Goal: Task Accomplishment & Management: Use online tool/utility

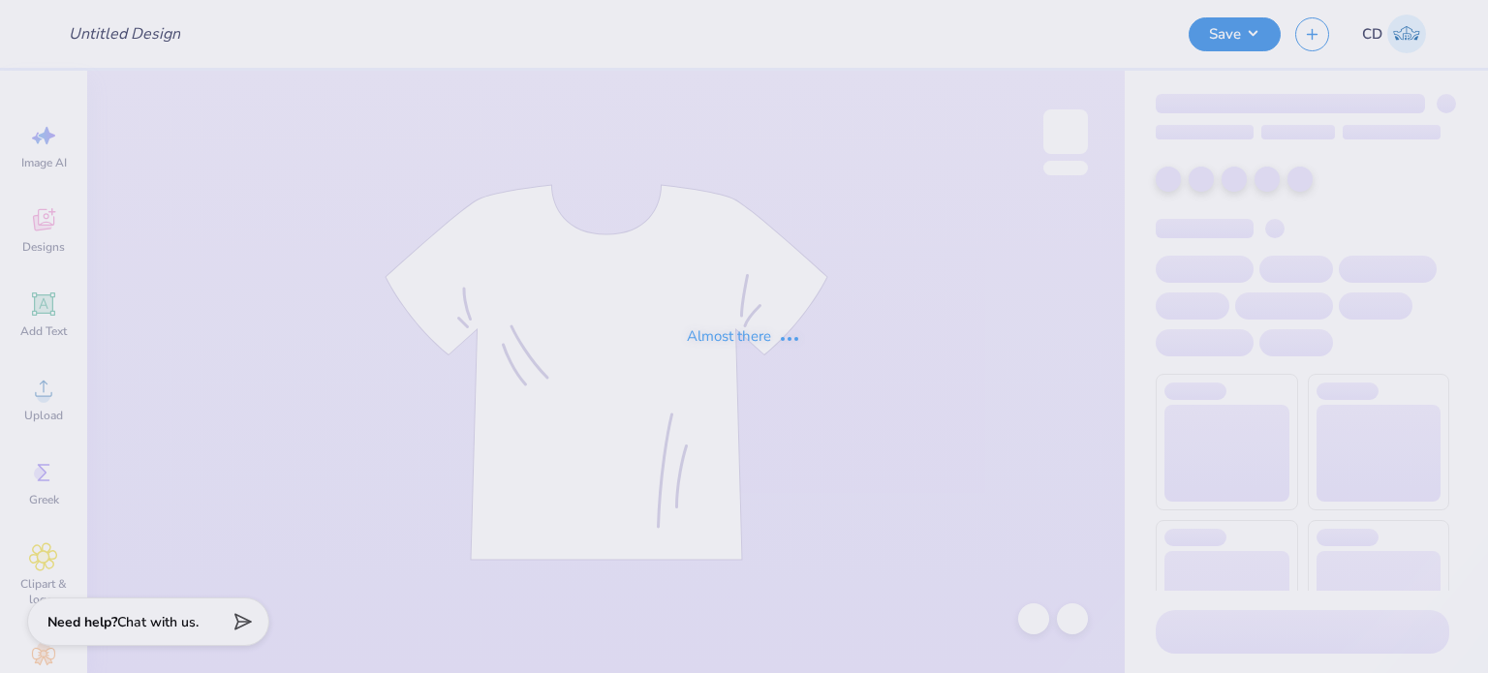
type input "FPS239394"
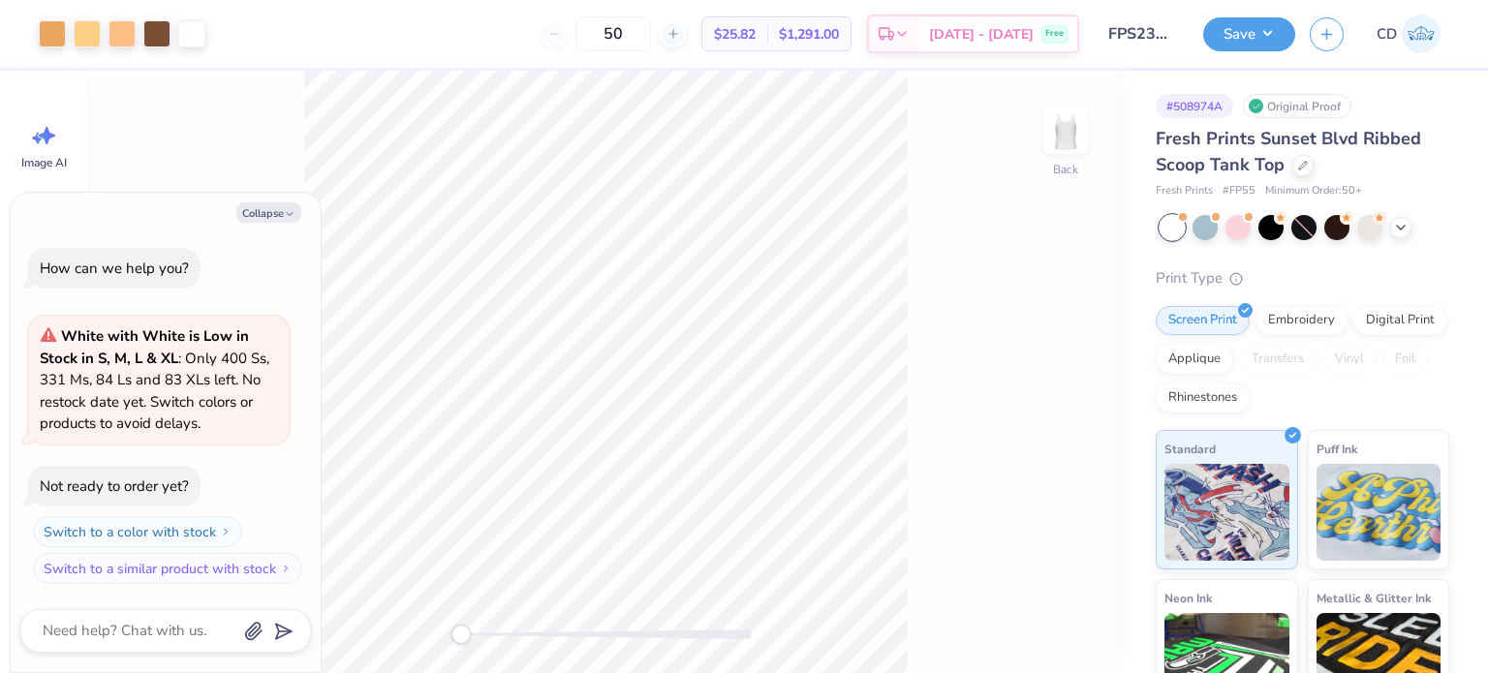
type textarea "x"
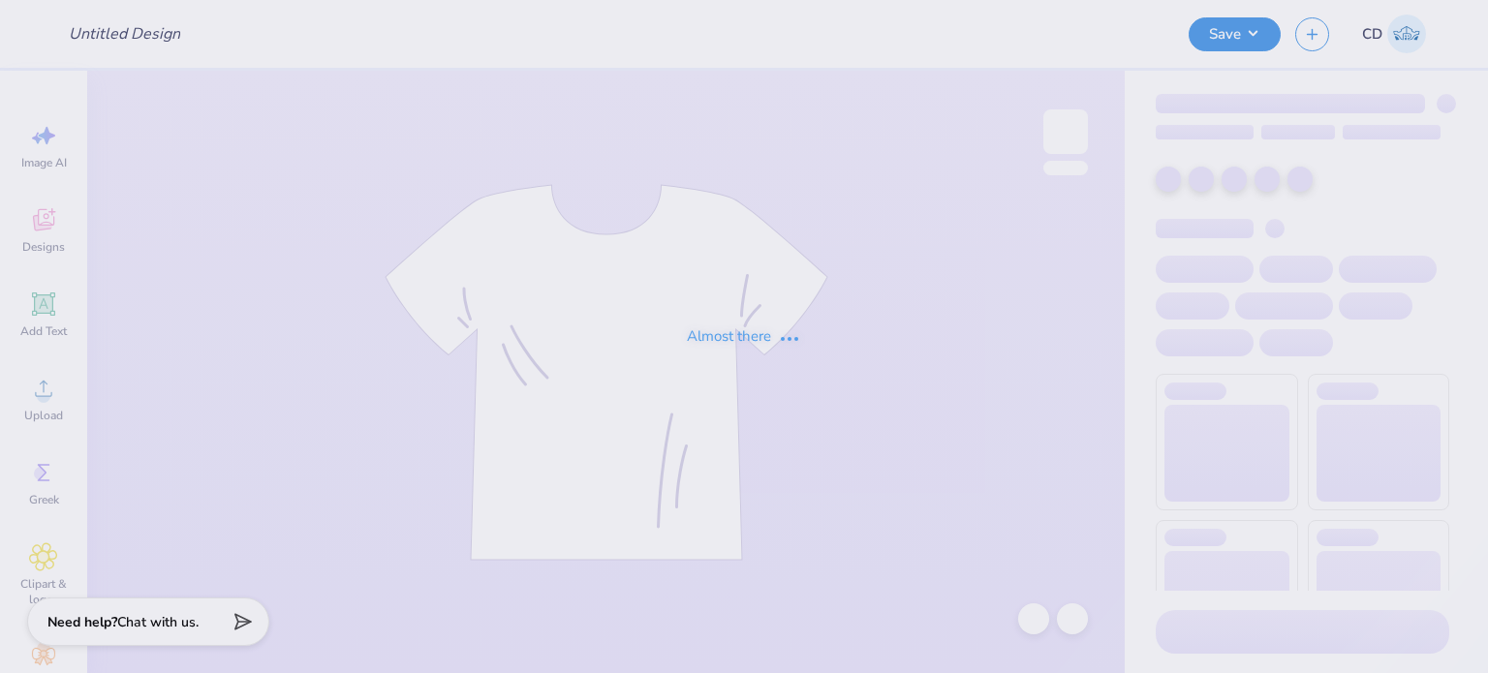
type input "FPS239678"
type input "FPS239679"
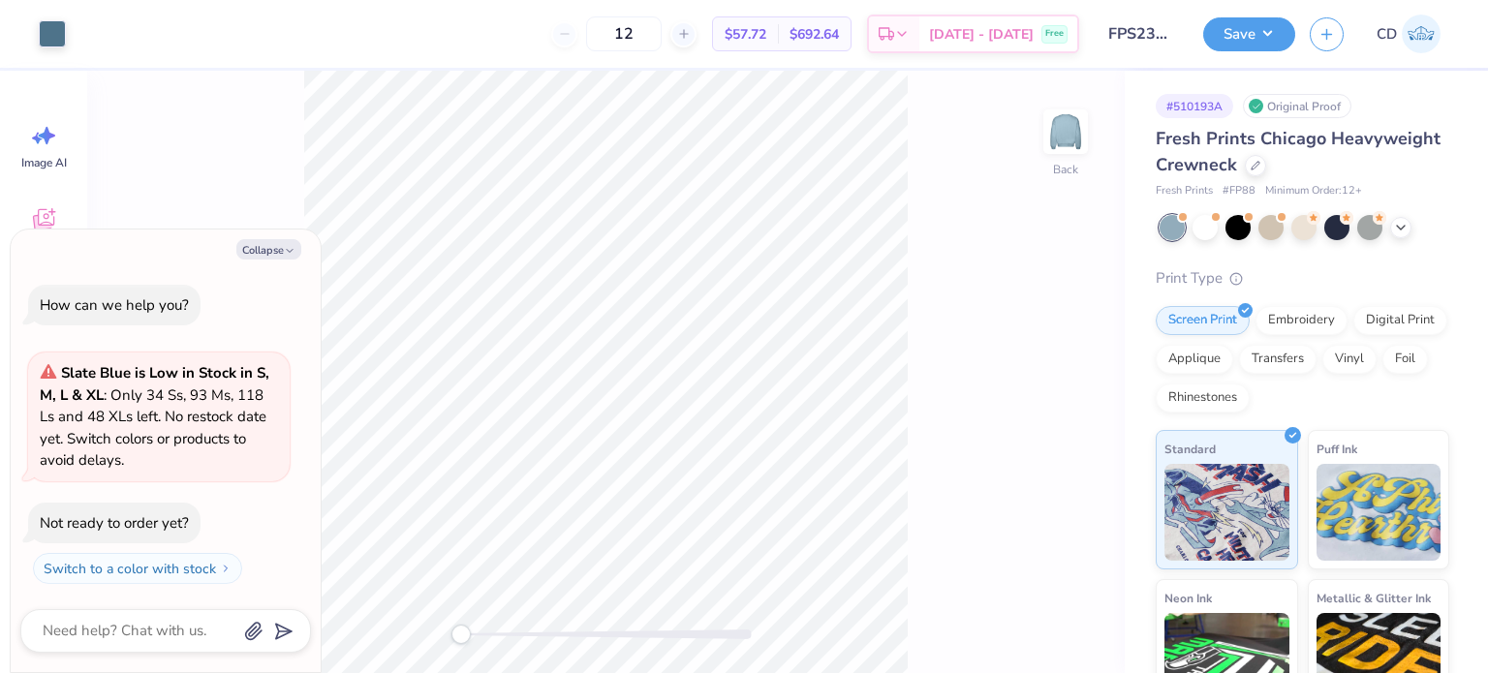
type textarea "x"
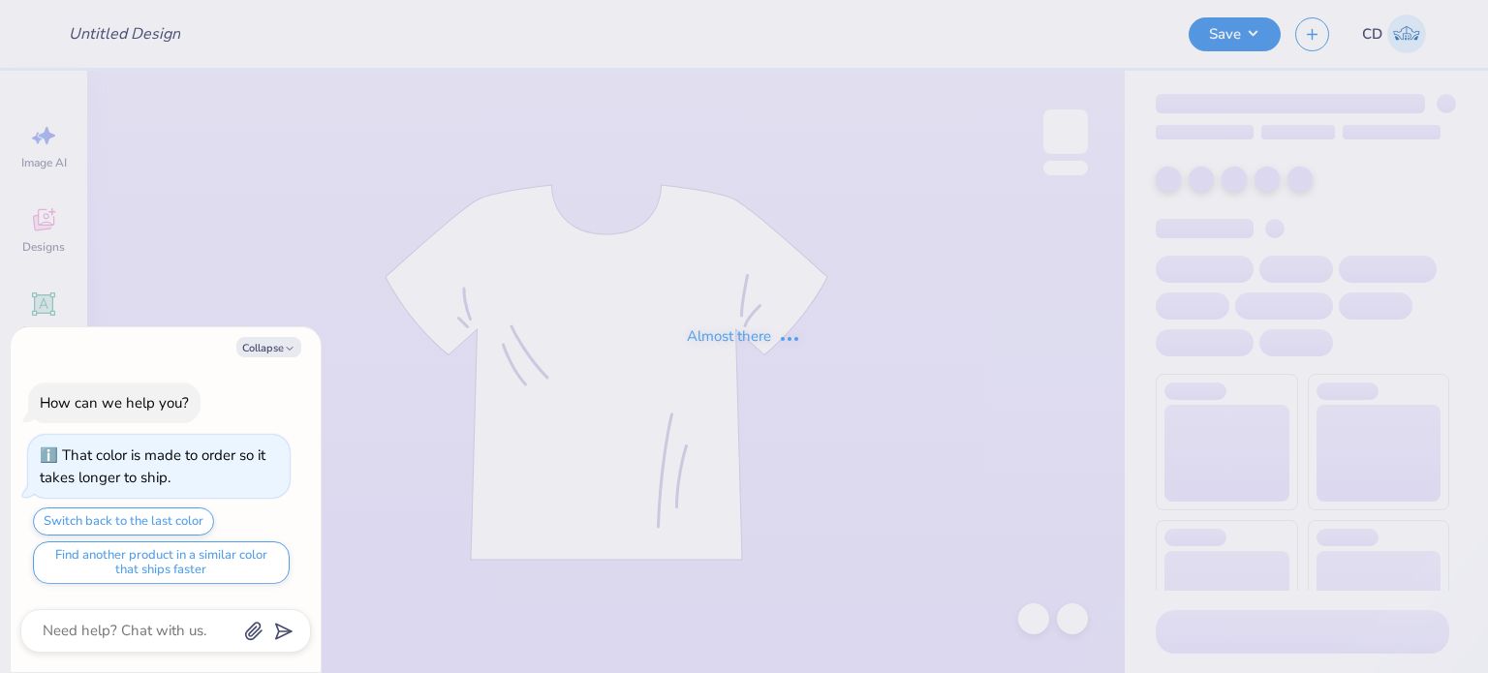
type textarea "x"
type input "FPS239401"
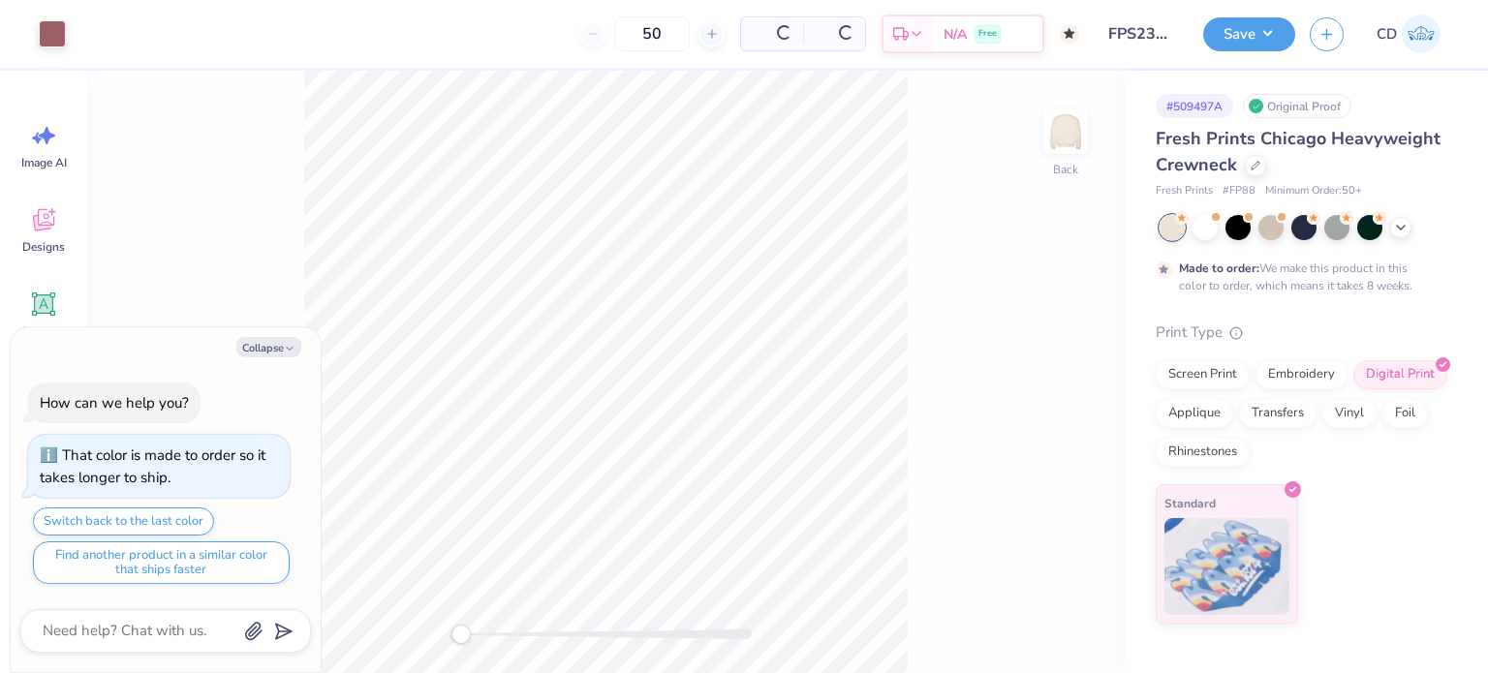
type textarea "x"
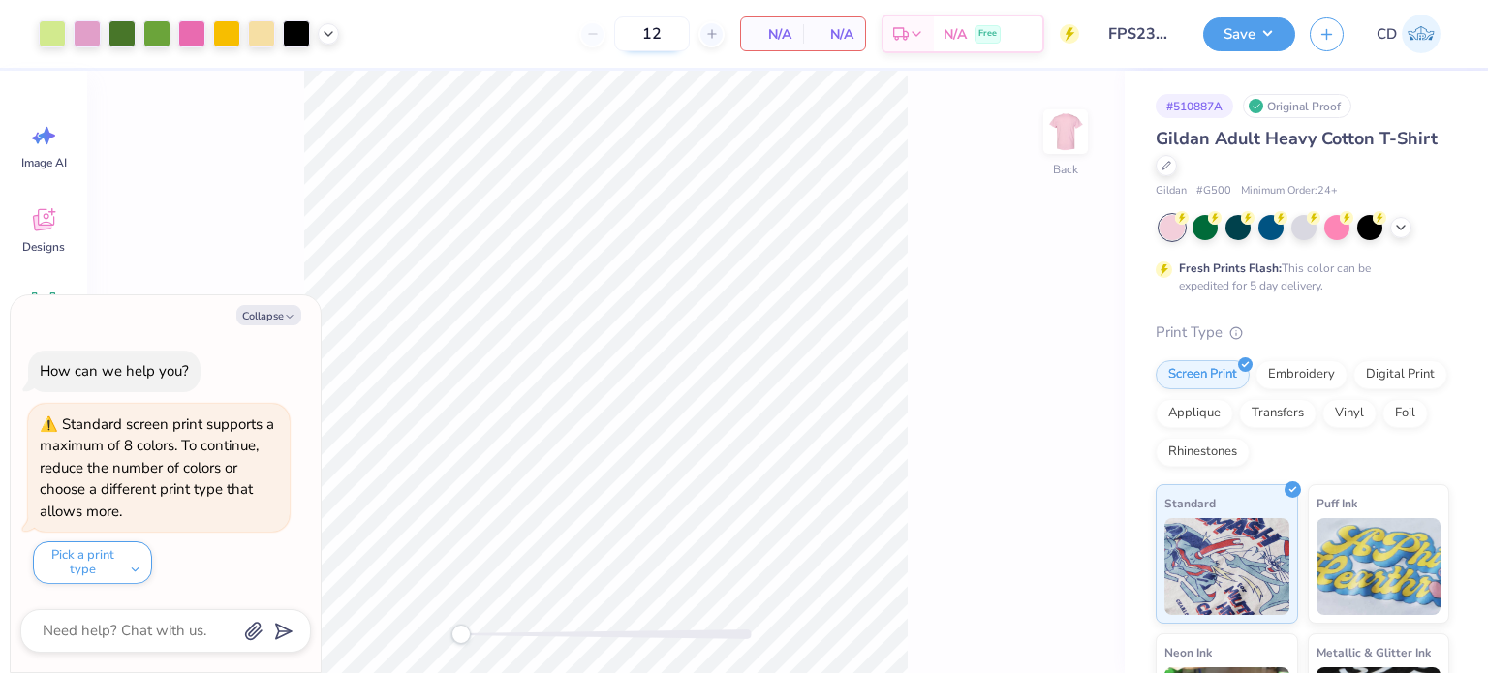
type textarea "x"
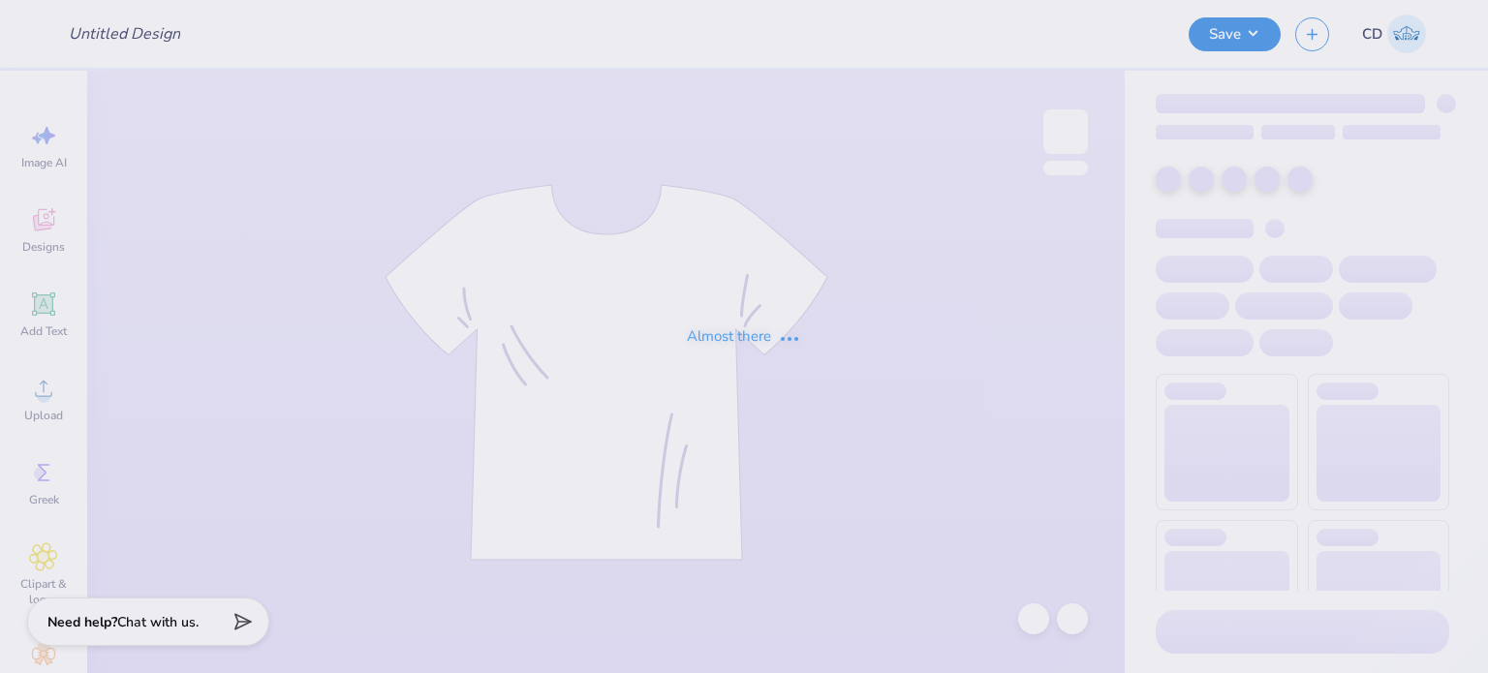
type input "FPS239748"
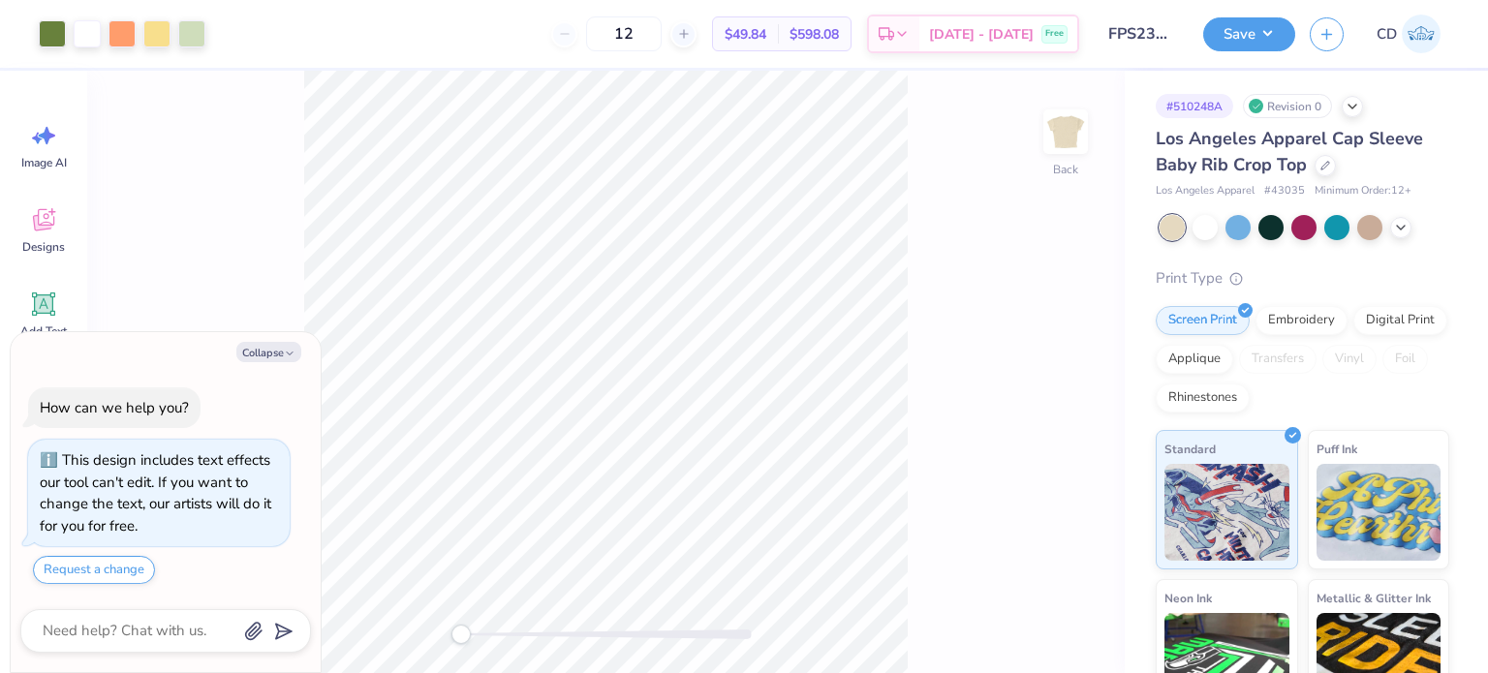
type textarea "x"
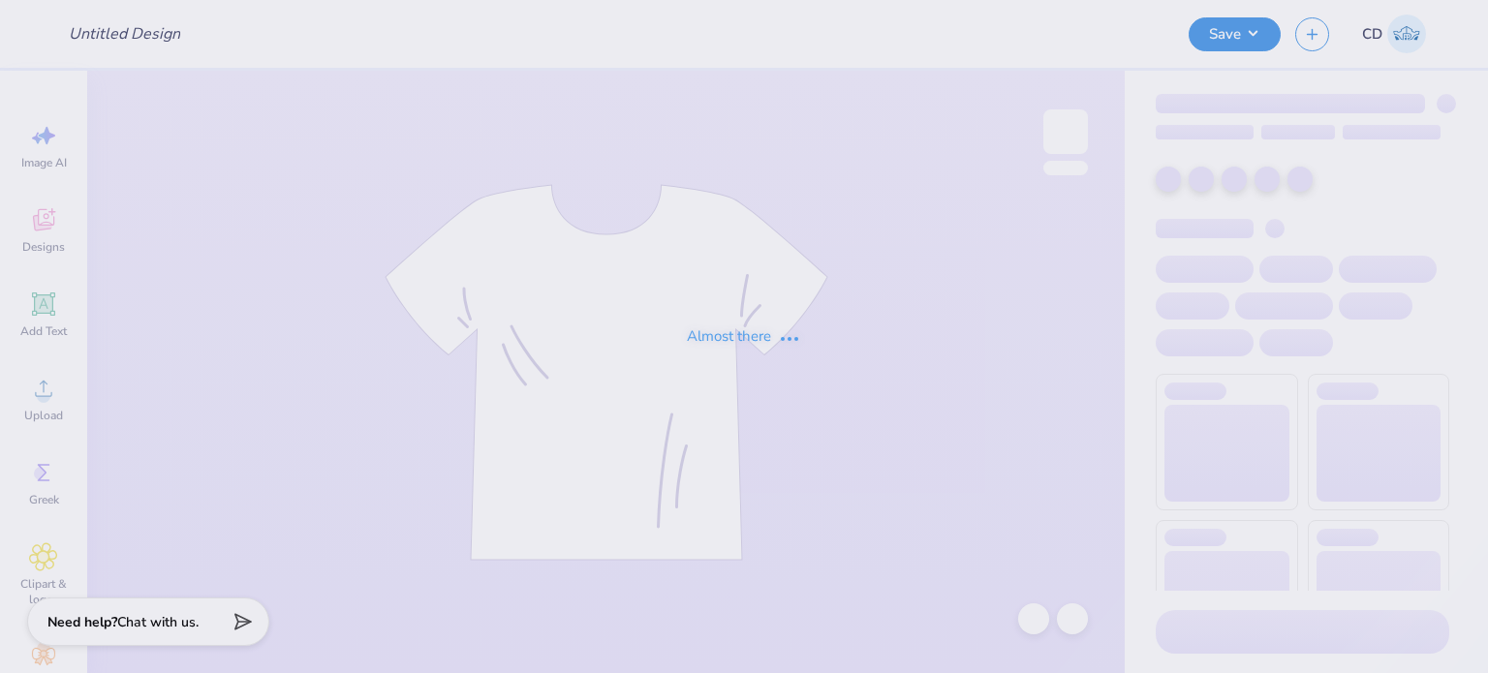
type input "FPS239834"
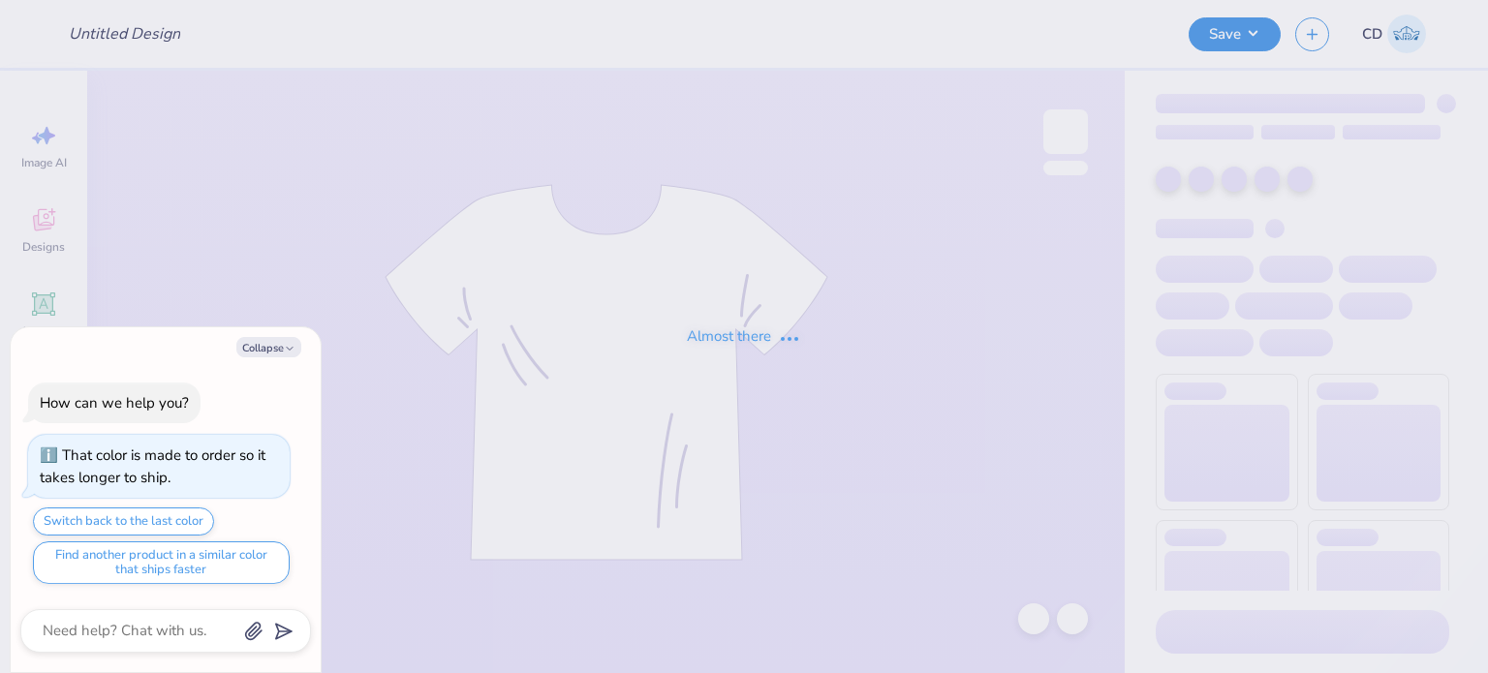
type textarea "x"
type input "FPS239756"
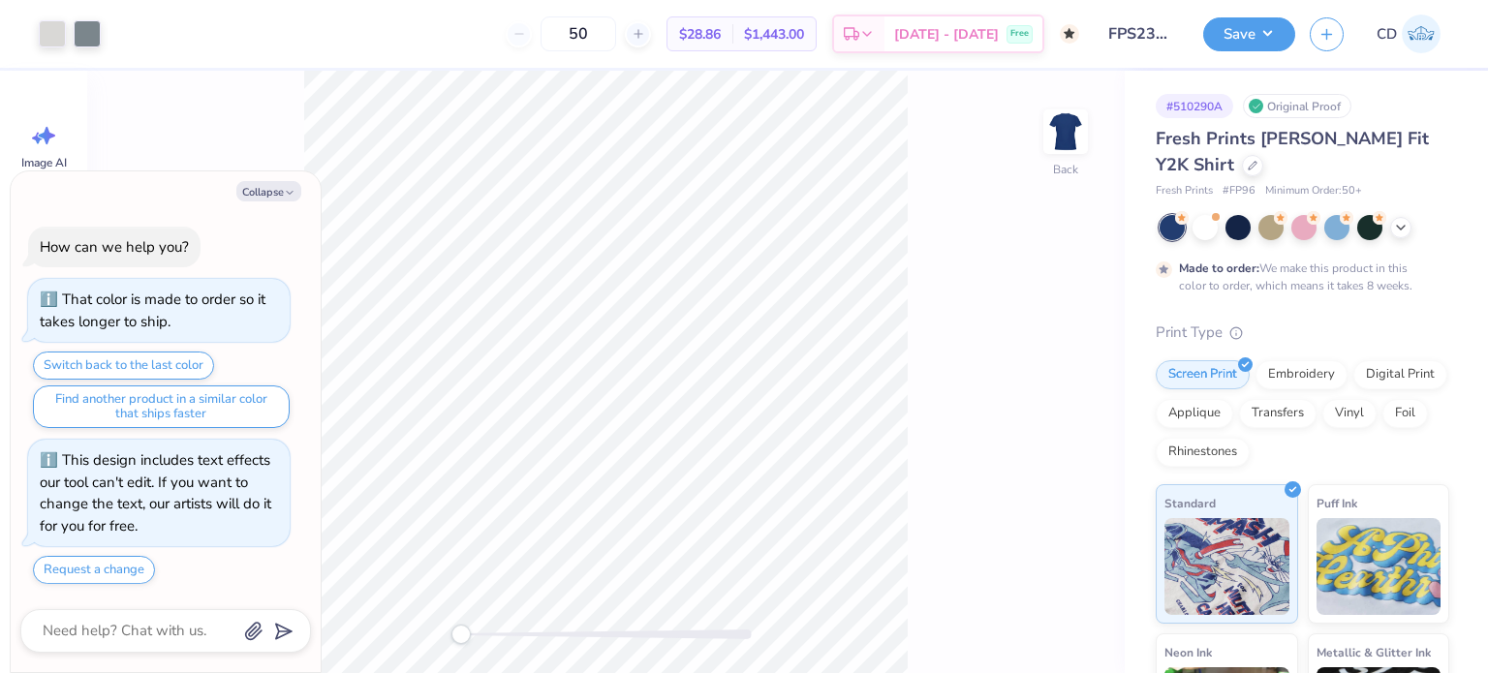
type textarea "x"
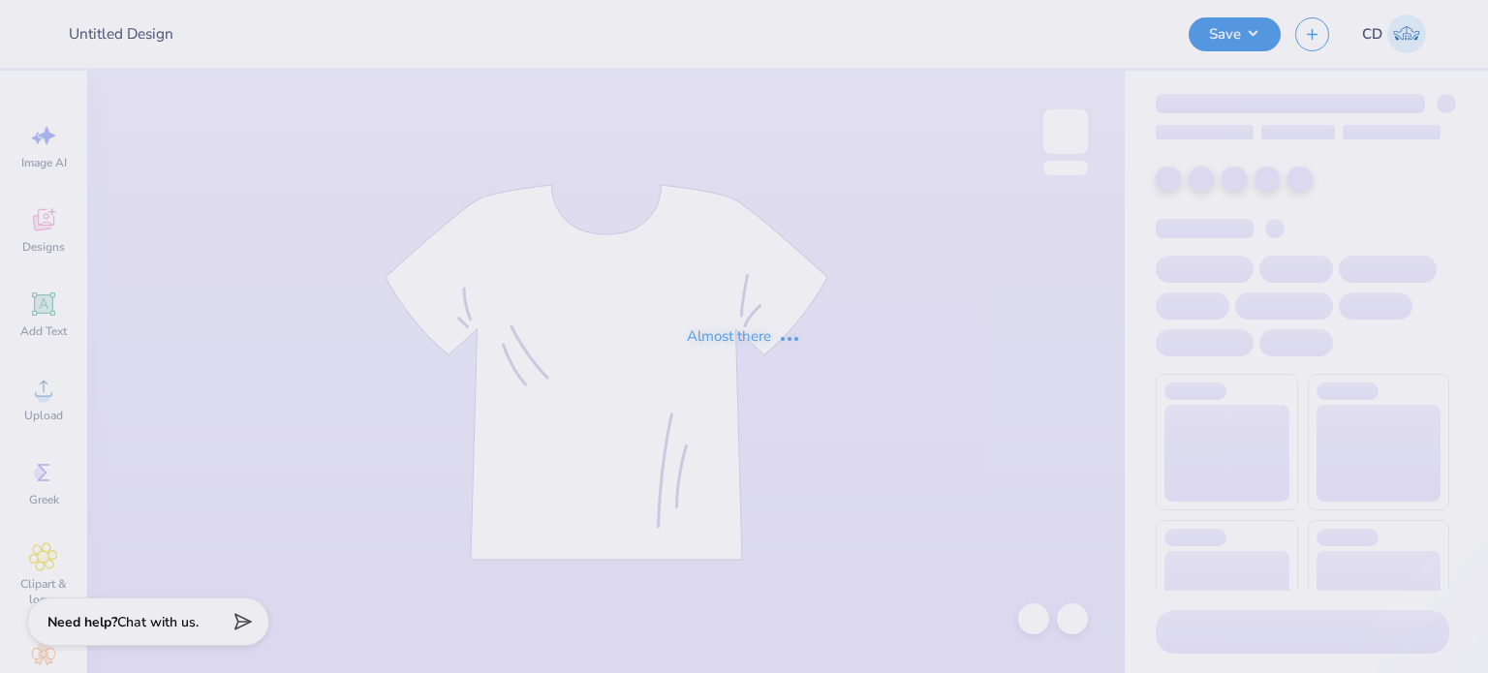
type input "FPS239773"
type input "FPS239396"
type input "FPS239658"
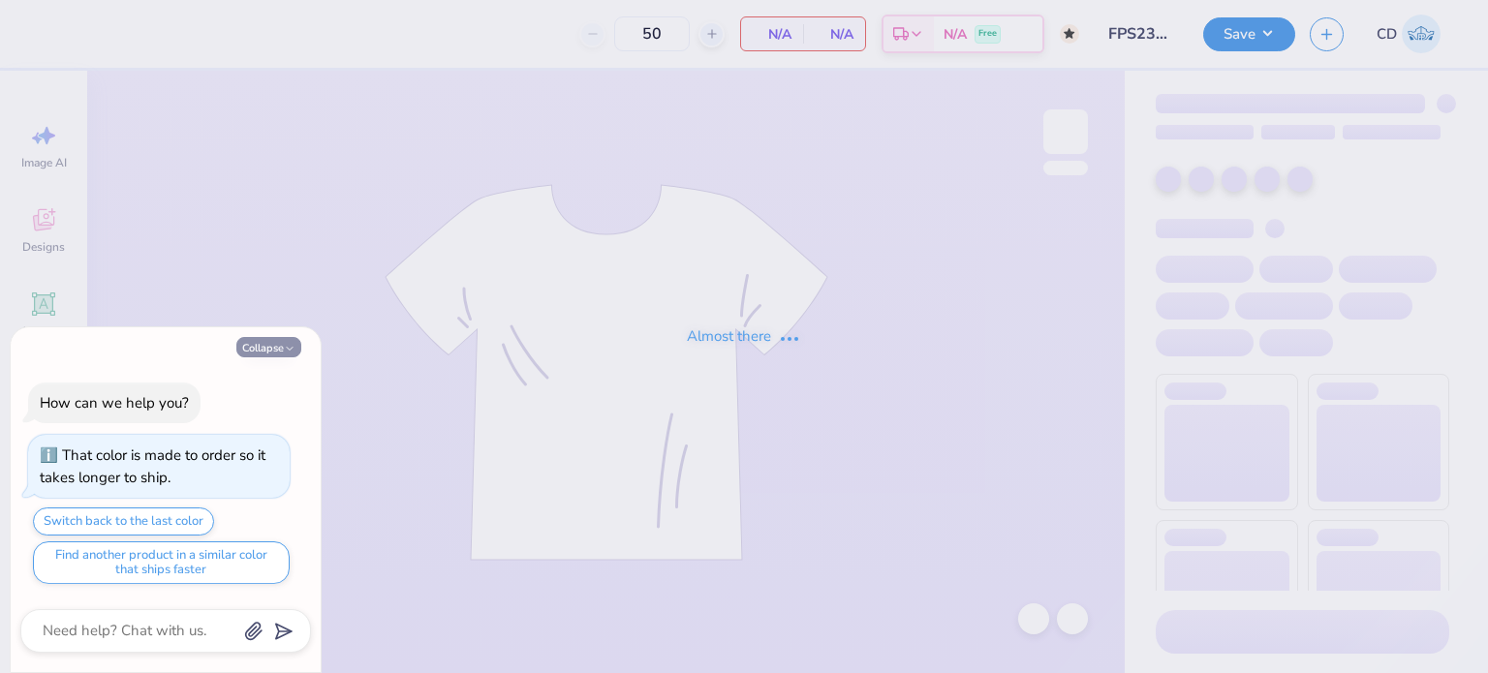
click at [261, 349] on button "Collapse" at bounding box center [268, 347] width 65 height 20
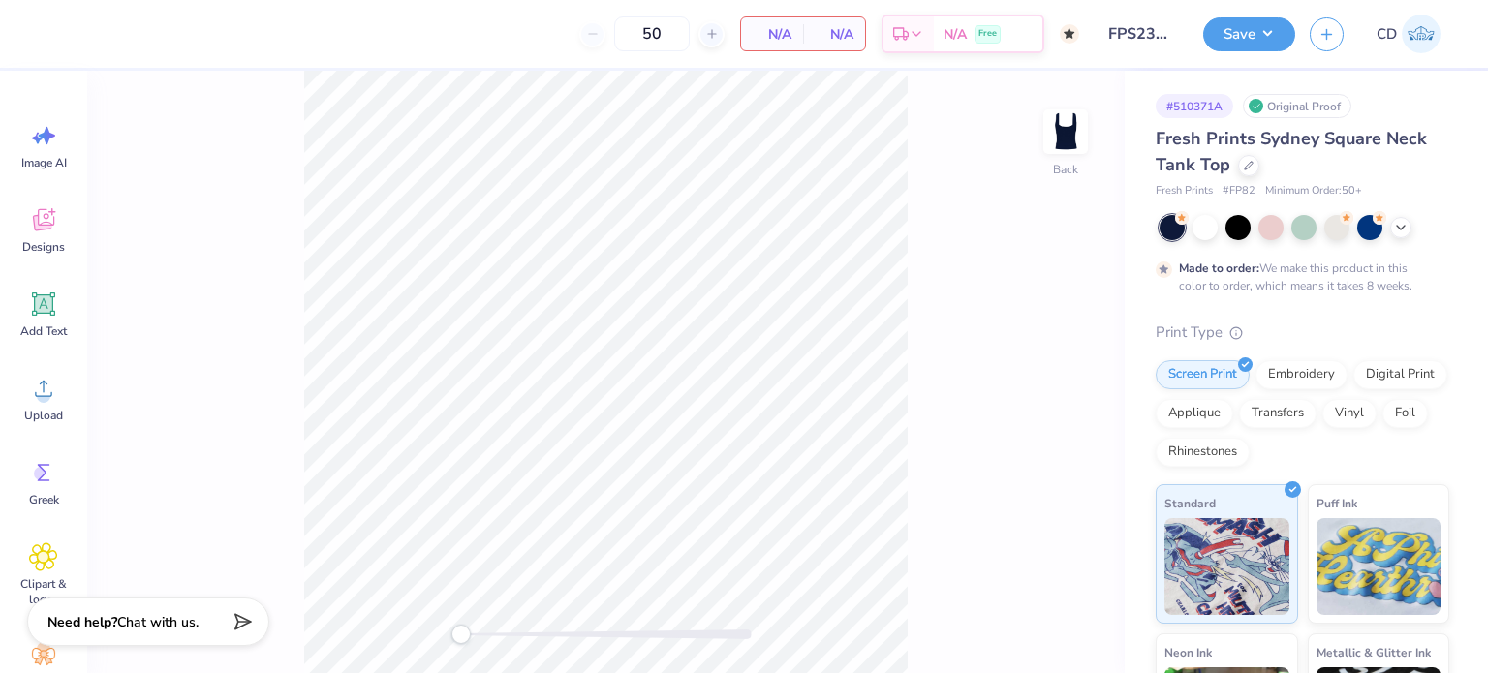
type textarea "x"
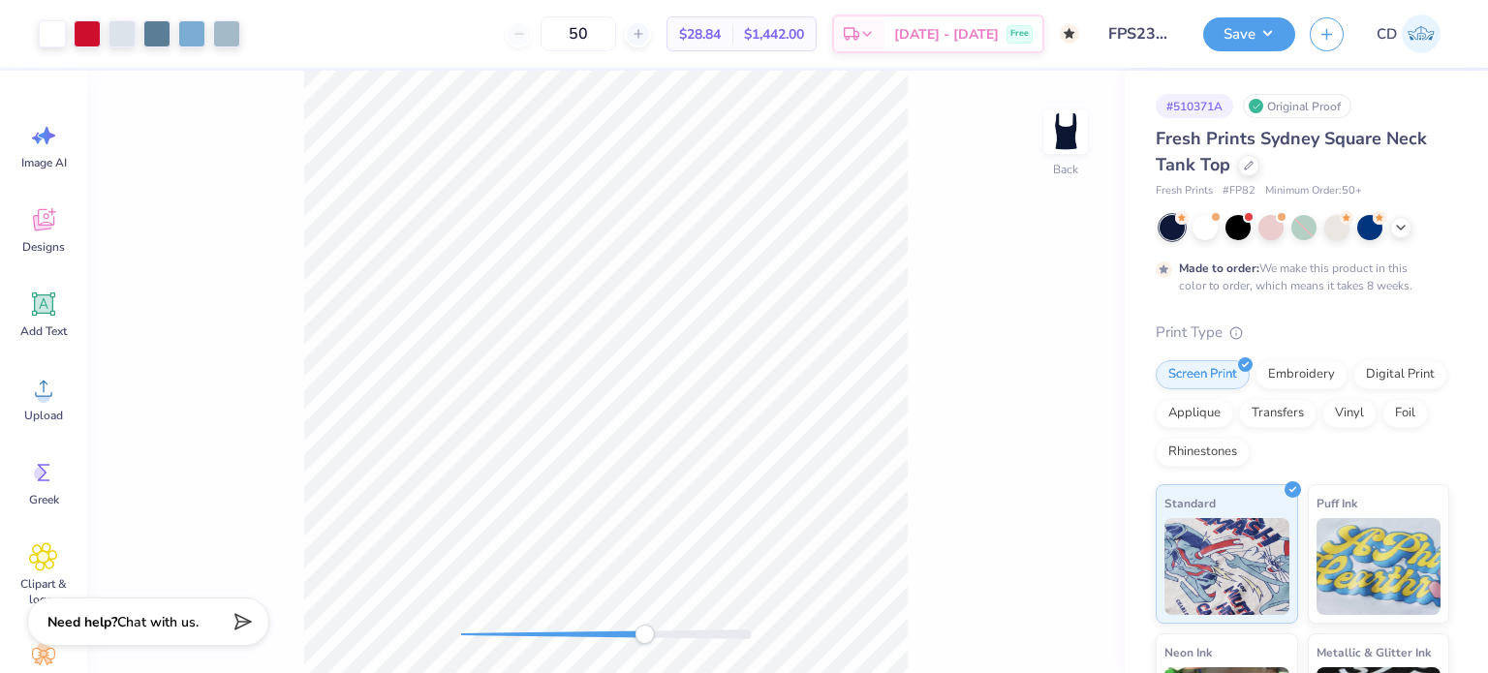
drag, startPoint x: 641, startPoint y: 636, endPoint x: 606, endPoint y: 636, distance: 35.9
click at [606, 636] on div at bounding box center [606, 635] width 291 height 10
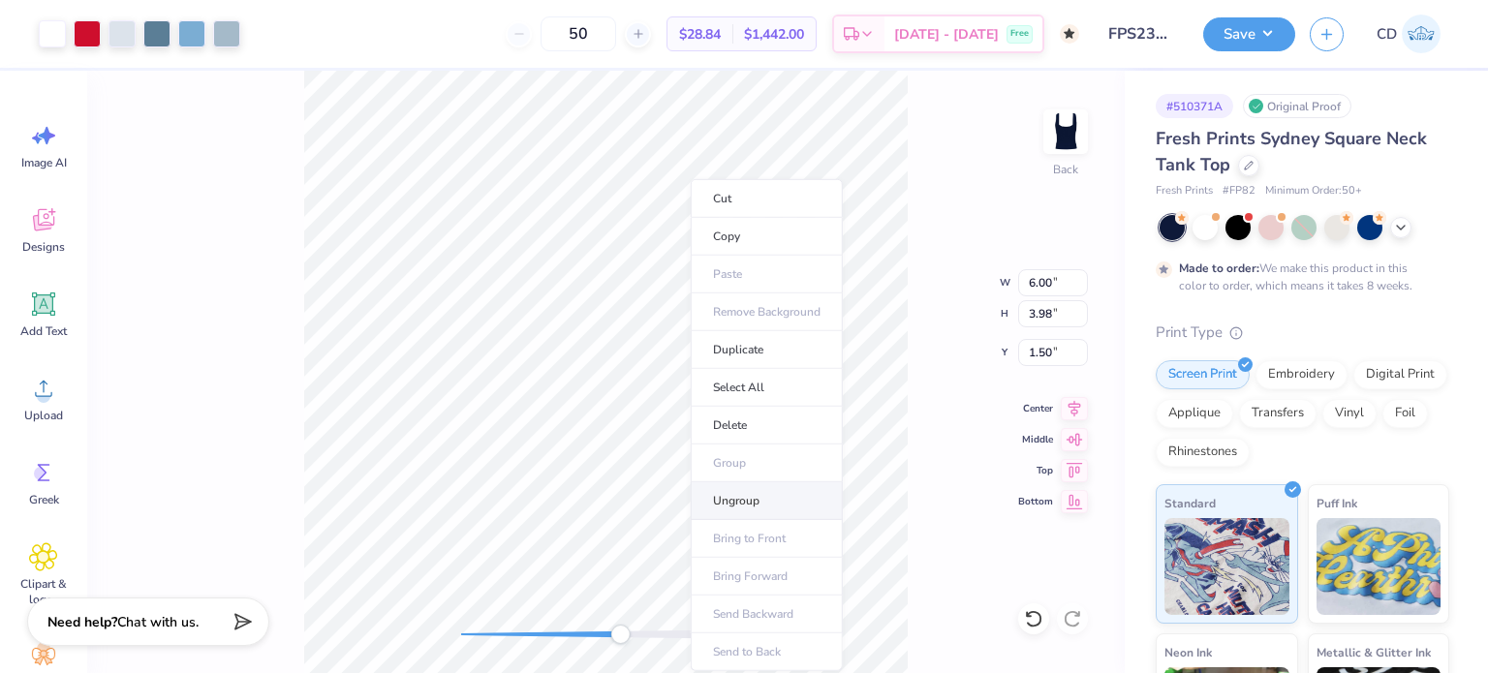
click at [720, 491] on li "Ungroup" at bounding box center [767, 502] width 152 height 38
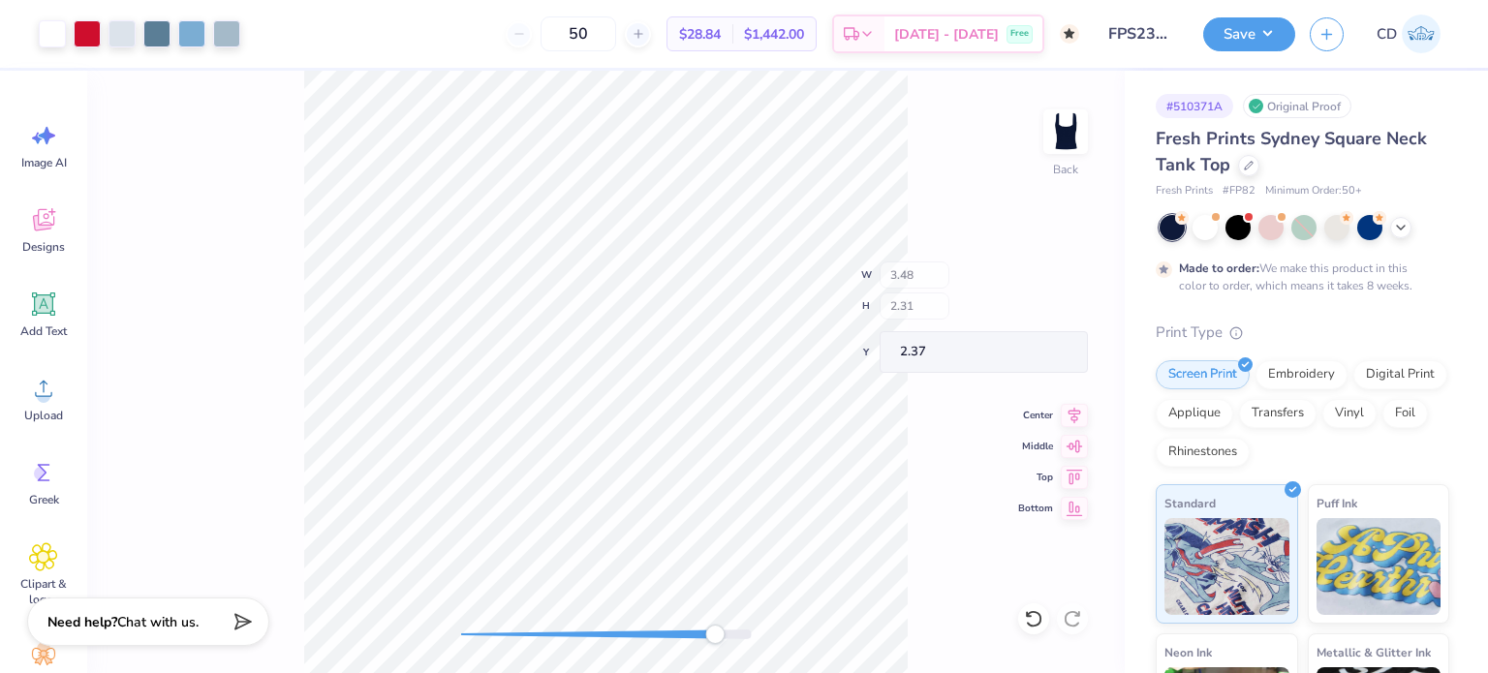
type input "3.61"
type input "2.44"
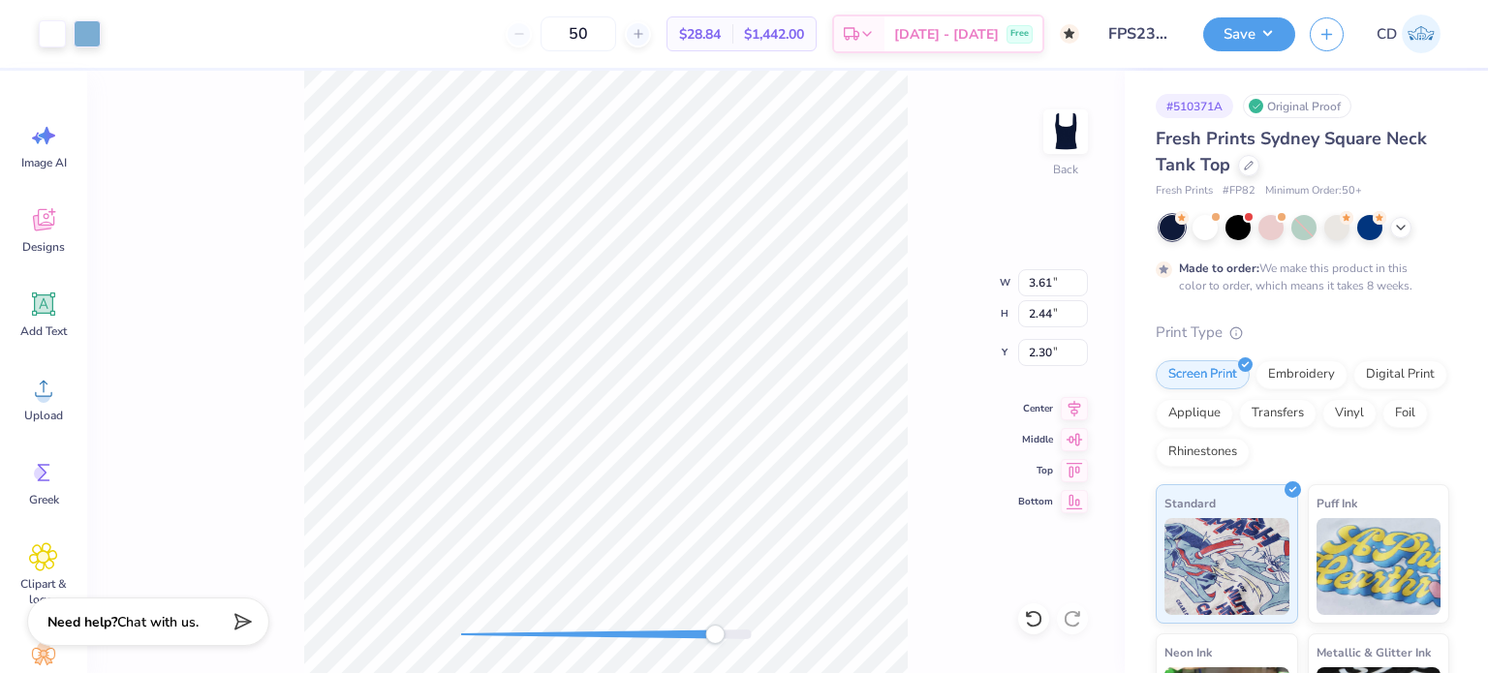
type input "3.39"
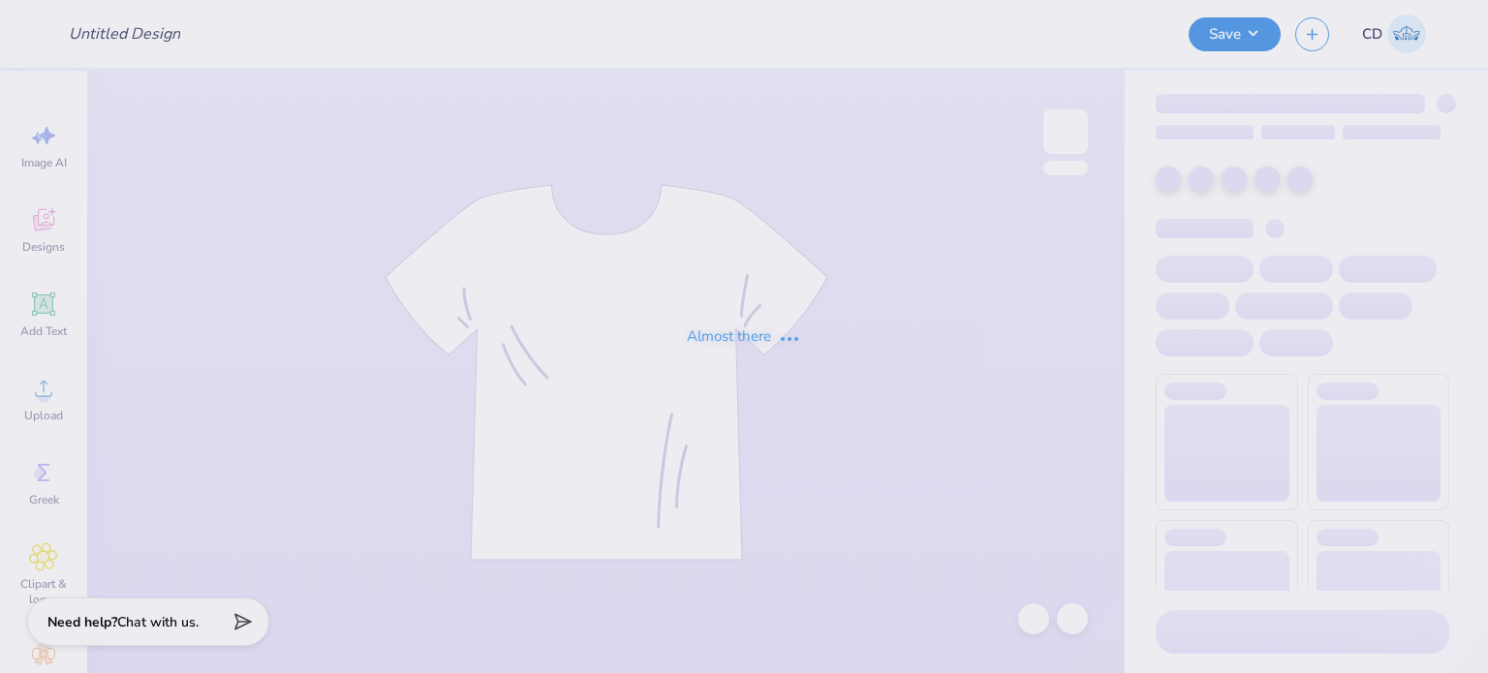
type input "FPS239389"
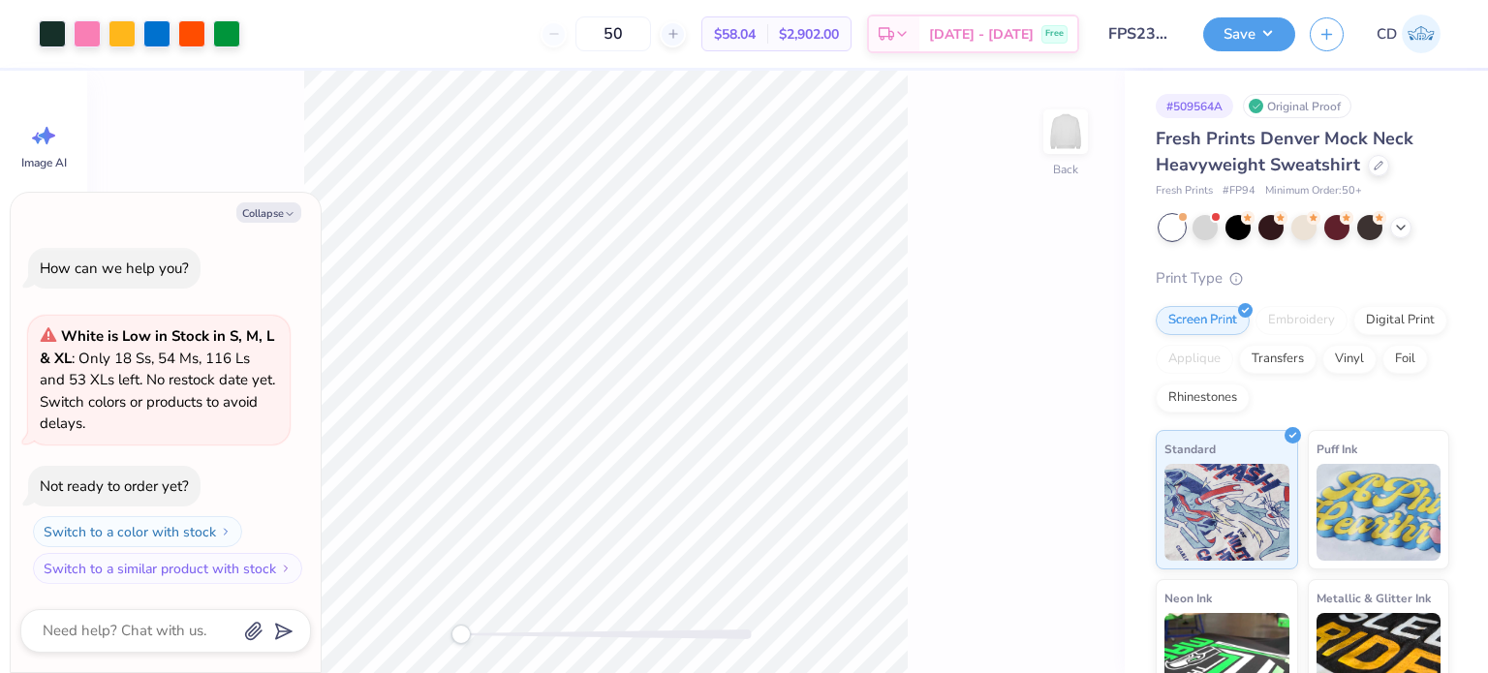
type textarea "x"
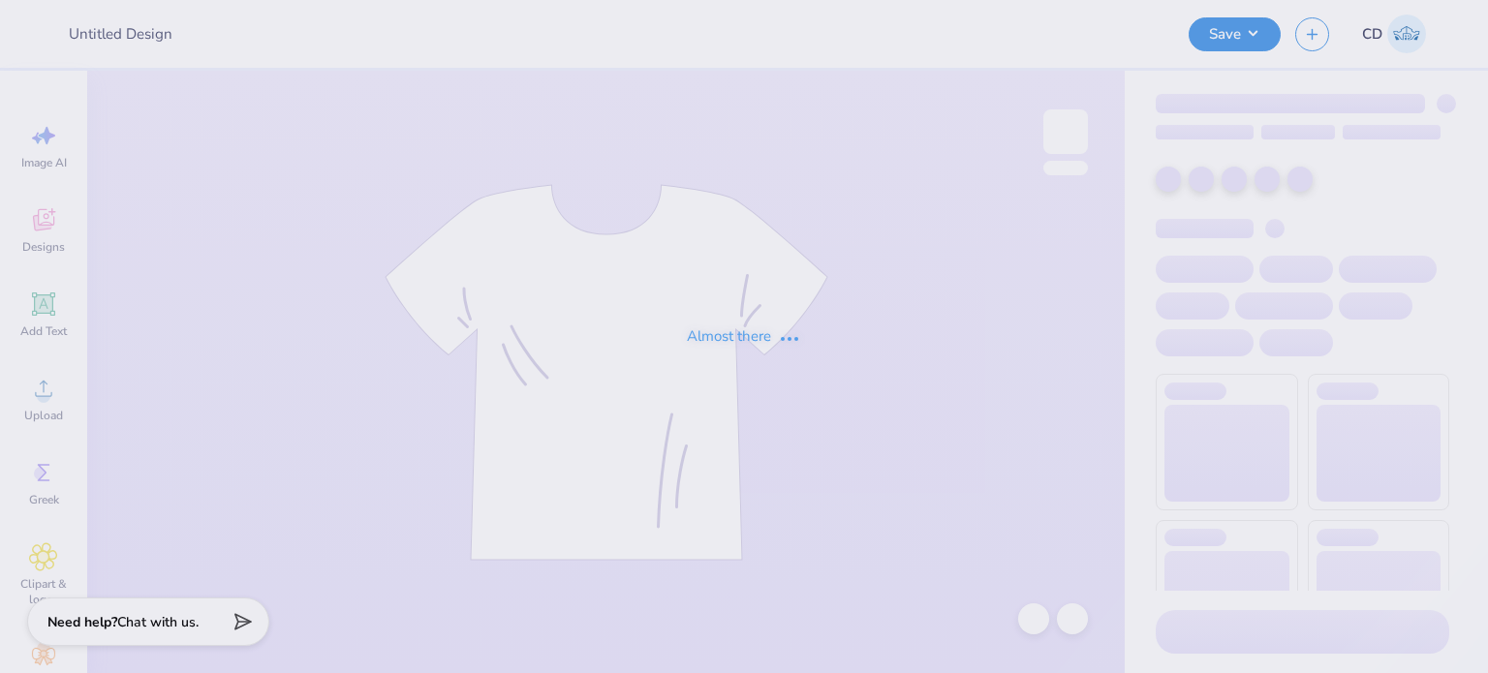
type input "FPS239403"
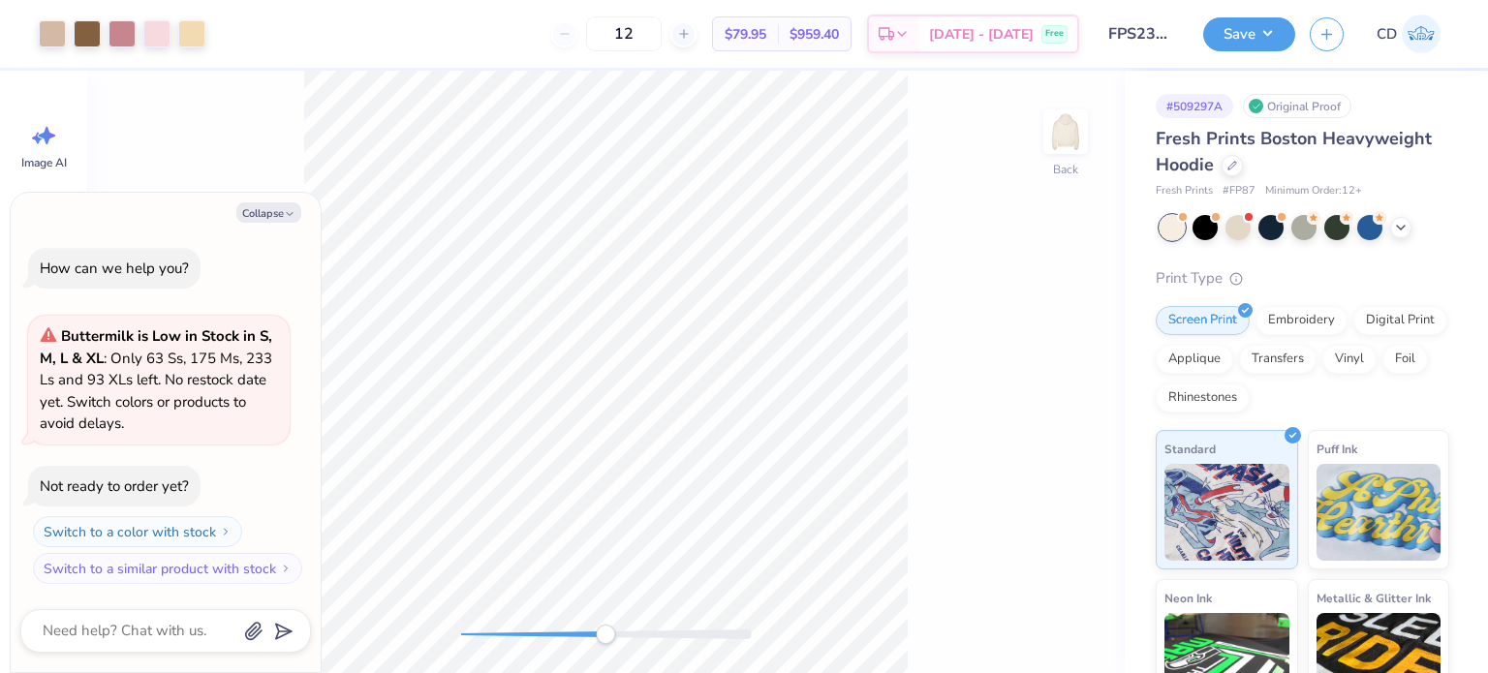
type textarea "x"
